Goal: Task Accomplishment & Management: Use online tool/utility

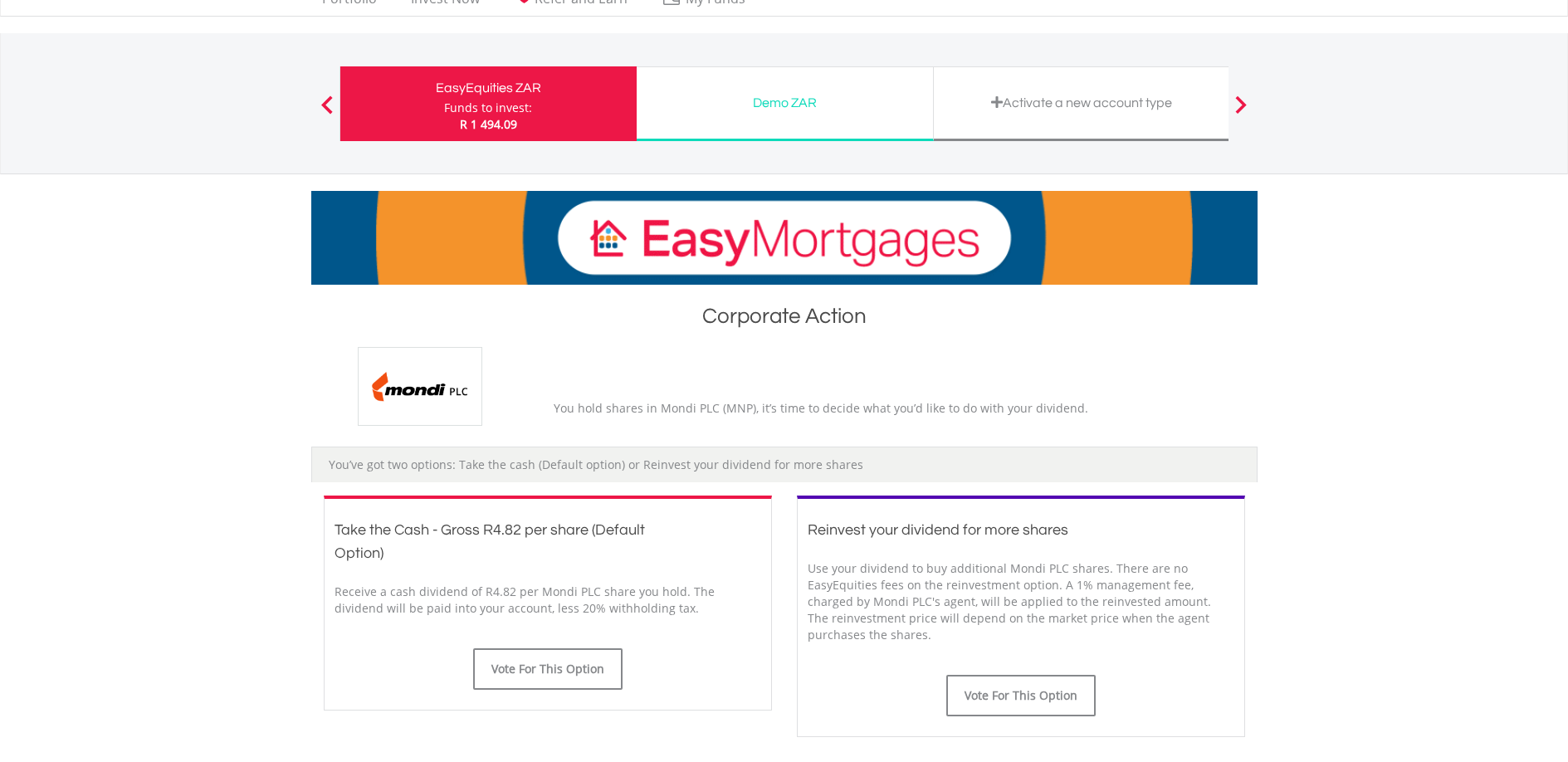
scroll to position [177, 0]
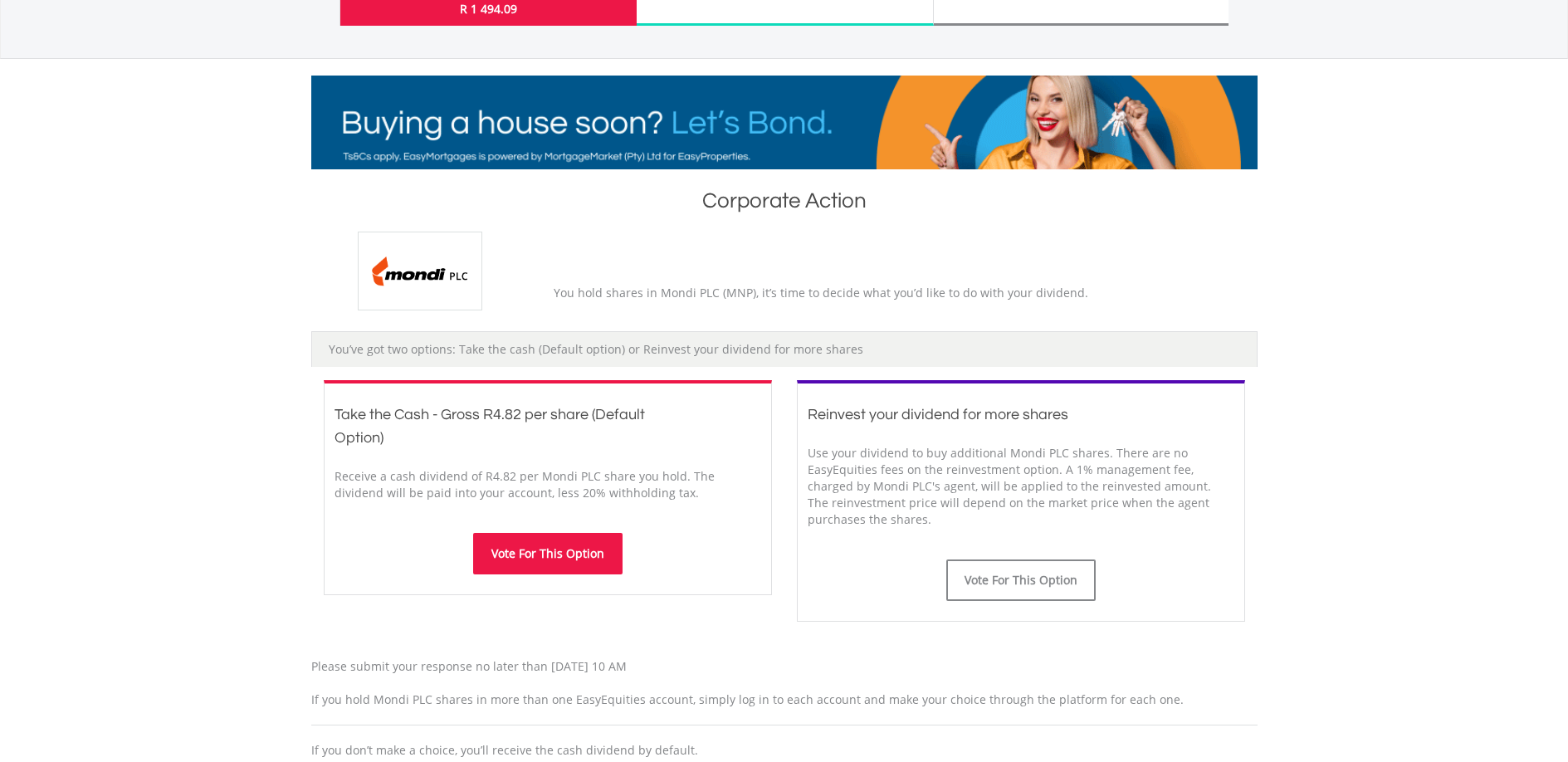
click at [522, 574] on button "Vote For This Option" at bounding box center [548, 553] width 149 height 42
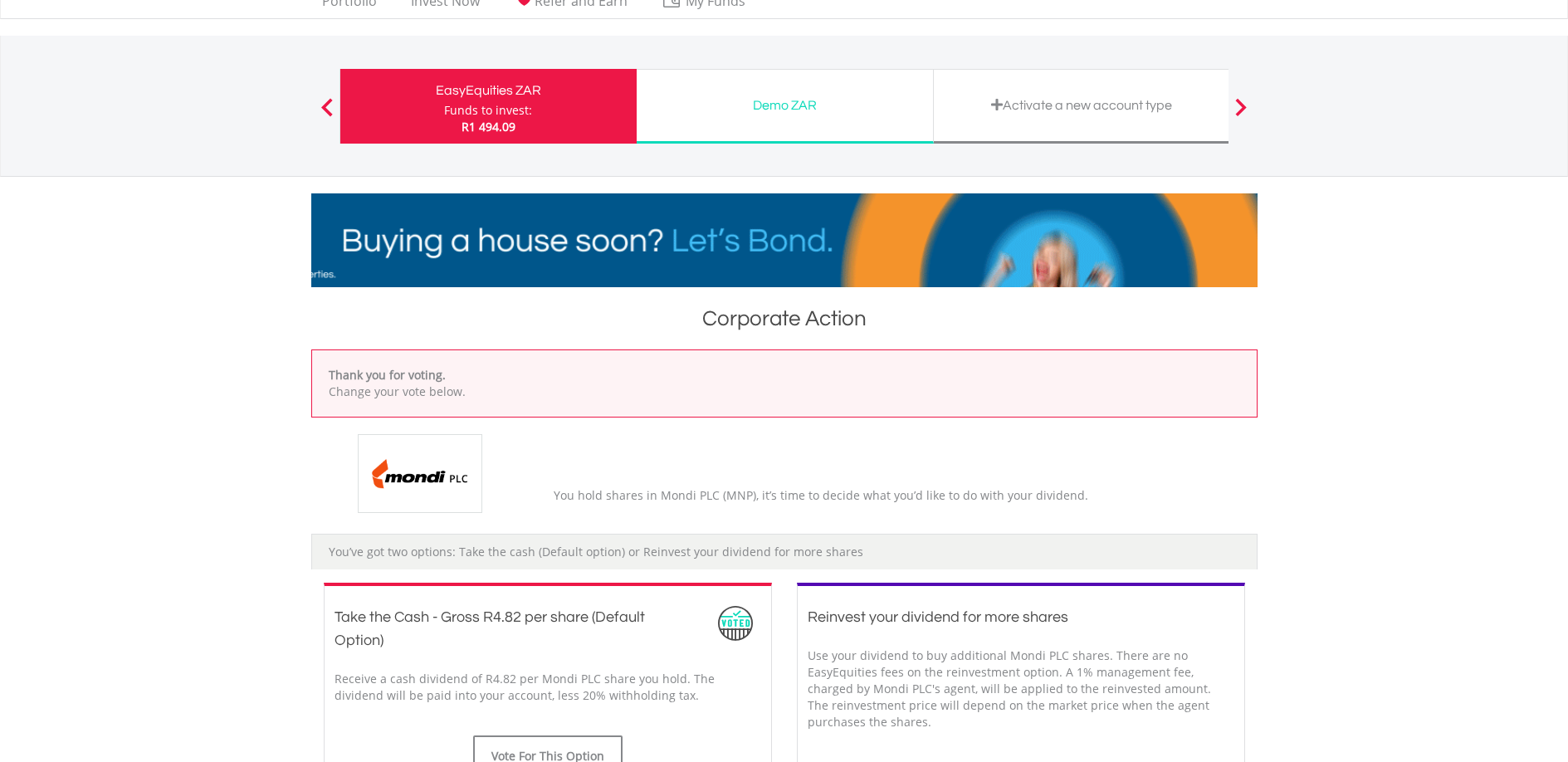
scroll to position [380, 0]
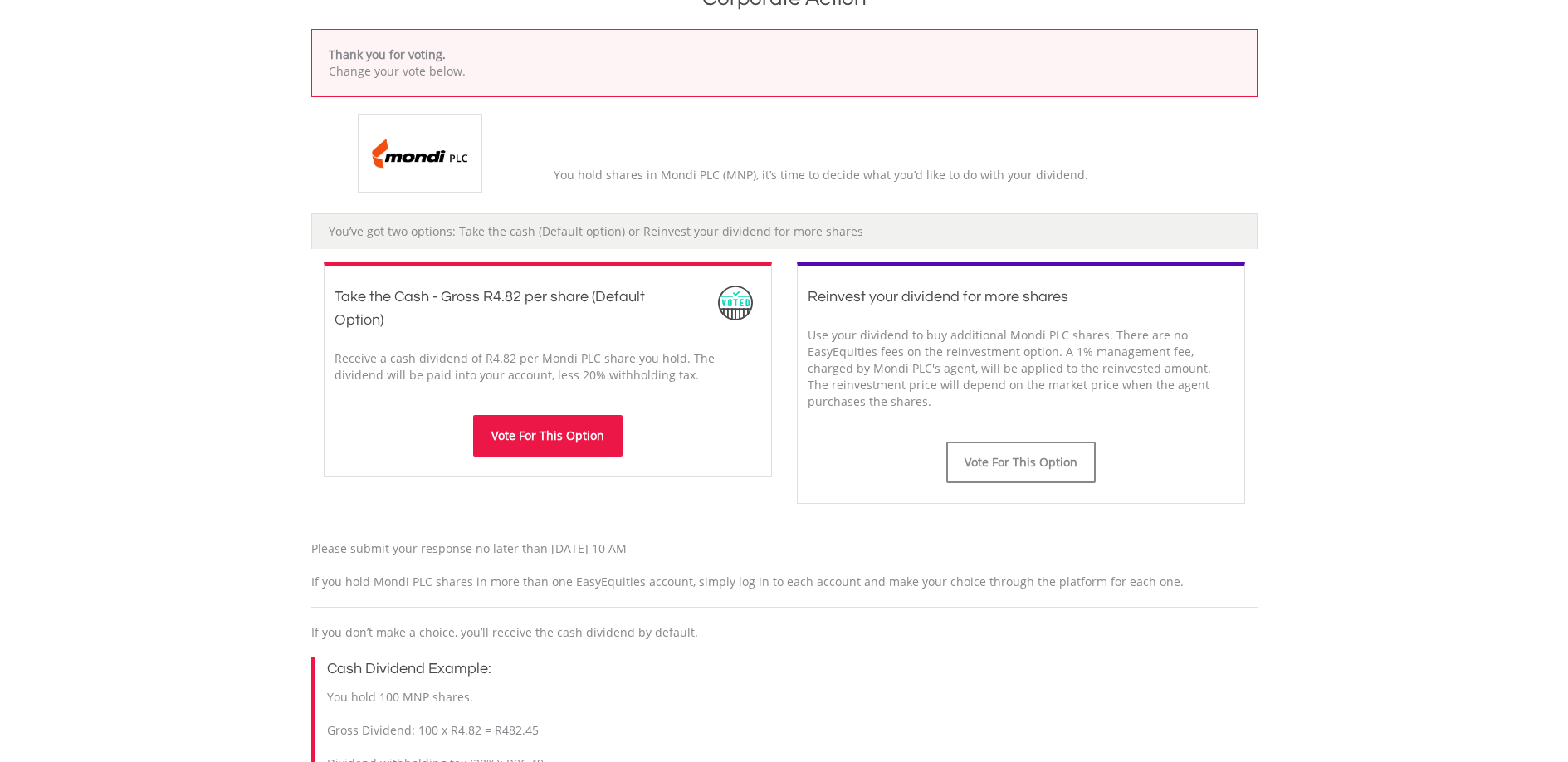
click at [557, 456] on button "Vote For This Option" at bounding box center [548, 436] width 149 height 42
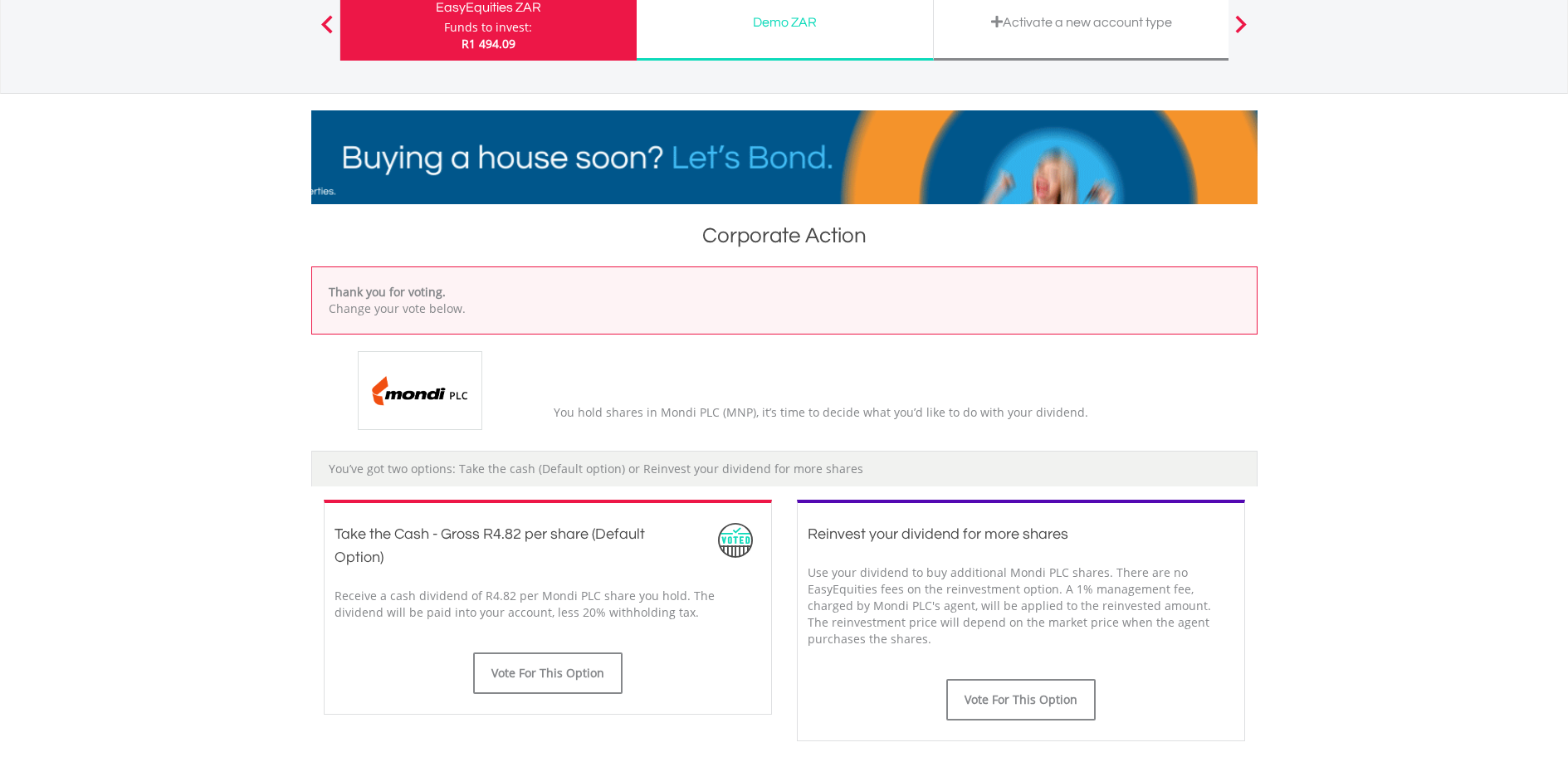
scroll to position [505, 0]
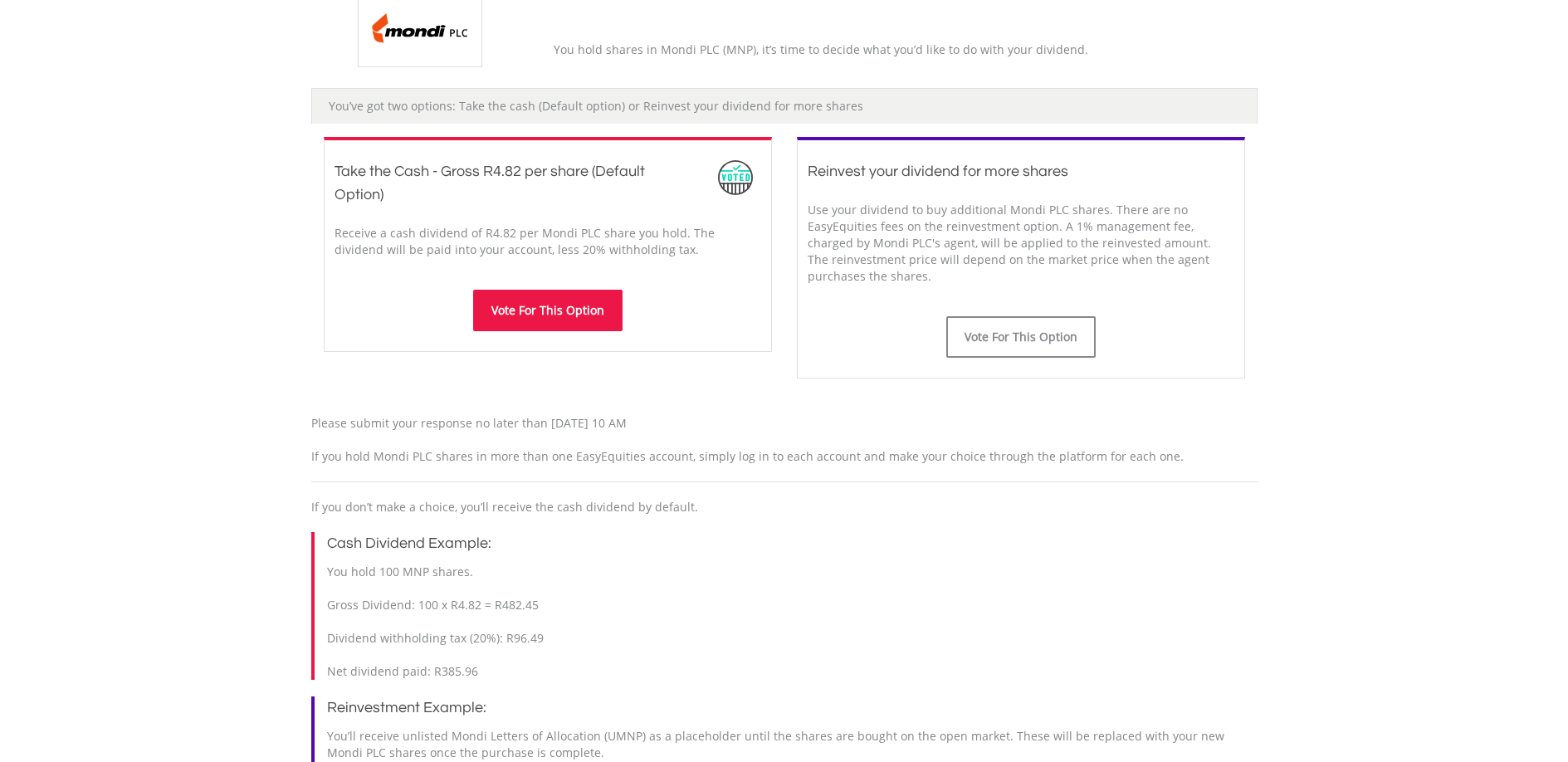
click at [541, 331] on button "Vote For This Option" at bounding box center [548, 311] width 149 height 42
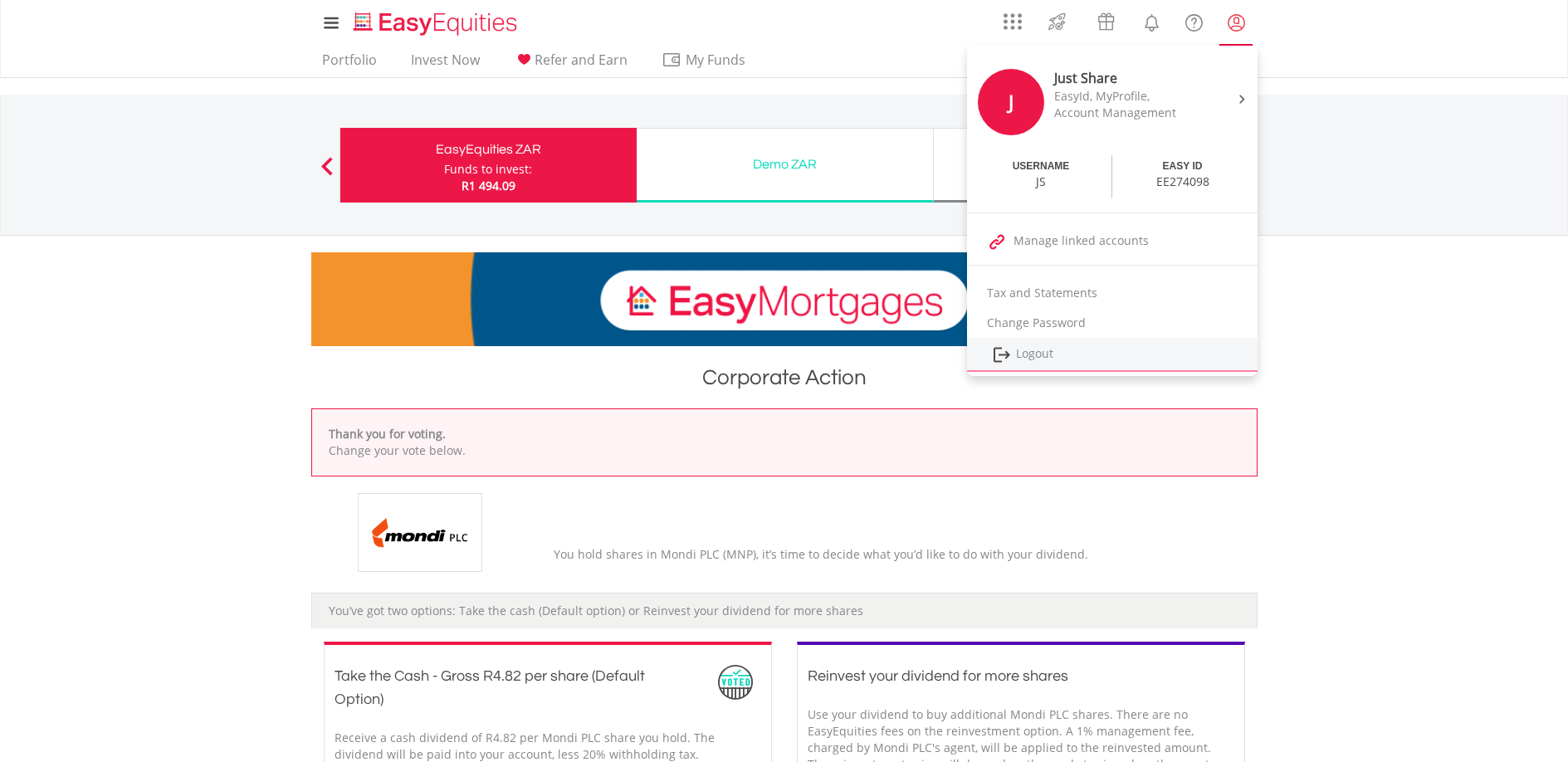
click at [1034, 345] on link "Logout" at bounding box center [1112, 355] width 290 height 34
